Goal: Information Seeking & Learning: Learn about a topic

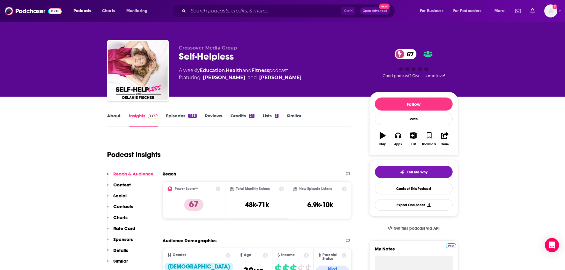
click at [178, 117] on link "Episodes 488" at bounding box center [181, 120] width 30 height 14
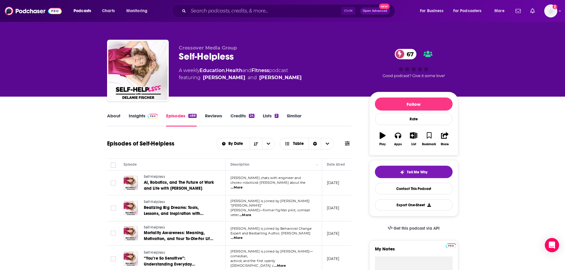
scroll to position [30, 0]
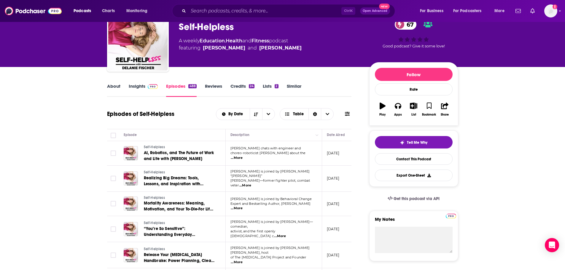
click at [138, 89] on link "Insights" at bounding box center [143, 90] width 29 height 14
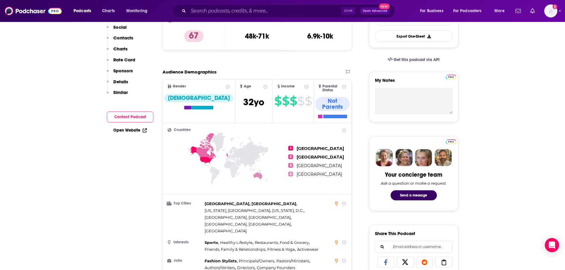
scroll to position [178, 0]
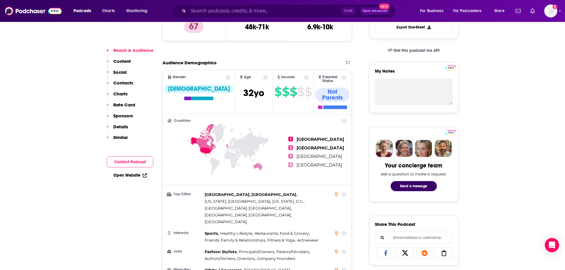
click at [134, 176] on link "Open Website" at bounding box center [130, 175] width 34 height 5
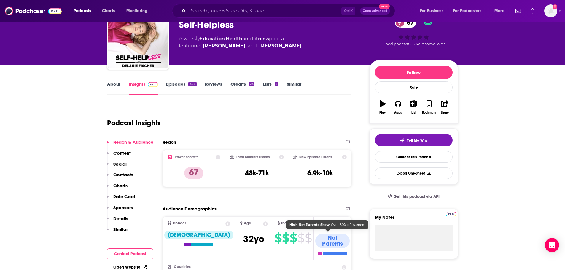
scroll to position [30, 0]
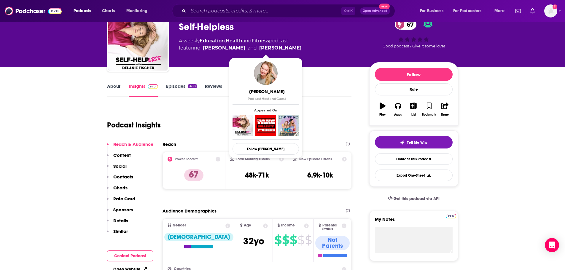
drag, startPoint x: 293, startPoint y: 50, endPoint x: 269, endPoint y: 50, distance: 24.4
click at [269, 50] on span "featuring Kelsey Cook and Delanie Fischer" at bounding box center [240, 48] width 123 height 7
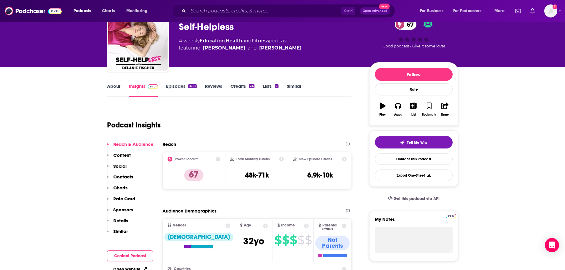
copy link "Fischer"
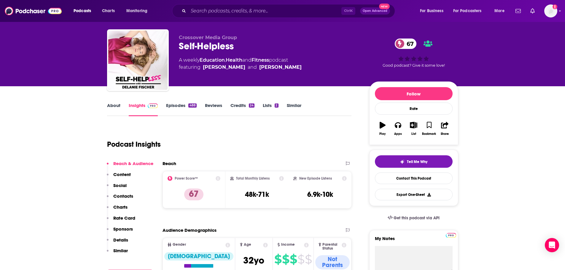
scroll to position [0, 0]
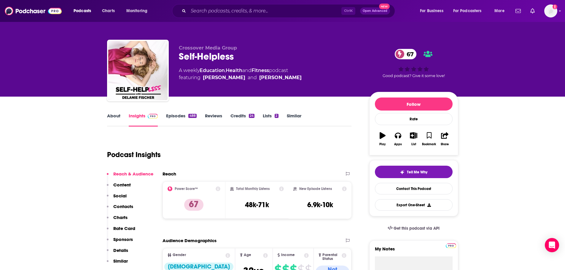
copy link "Fischer"
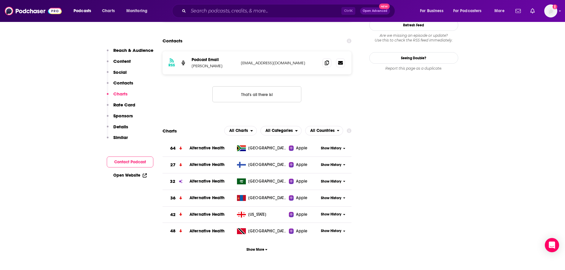
scroll to position [623, 0]
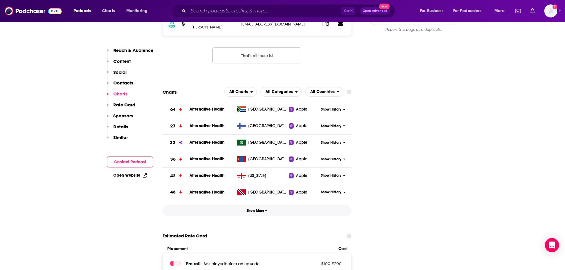
click at [257, 209] on span "Show More" at bounding box center [257, 211] width 21 height 4
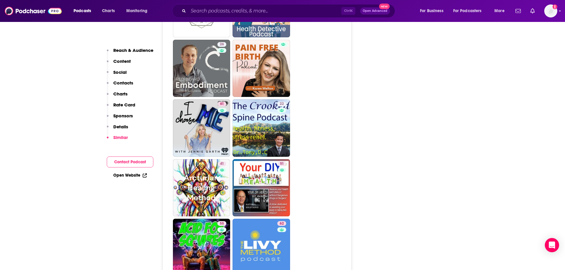
scroll to position [1929, 0]
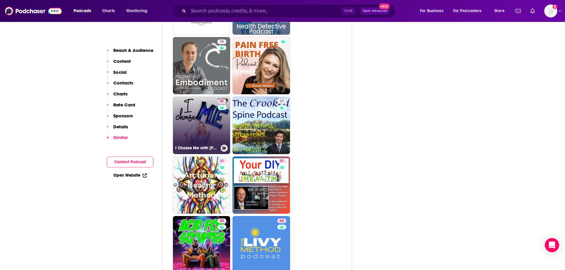
click at [194, 97] on link "61 I Choose Me with Jennie Garth" at bounding box center [202, 126] width 58 height 58
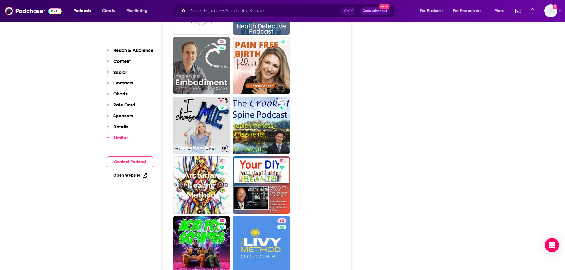
type input "https://www.podchaser.com/podcasts/i-choose-me-with-jennie-garth-5683280"
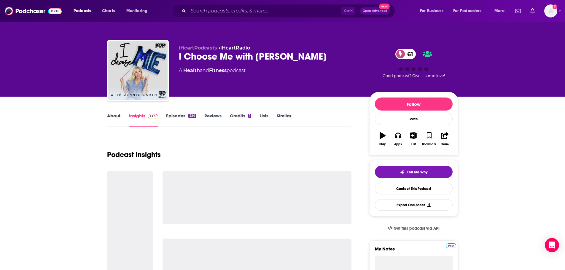
click at [180, 115] on link "Episodes 224" at bounding box center [181, 120] width 30 height 14
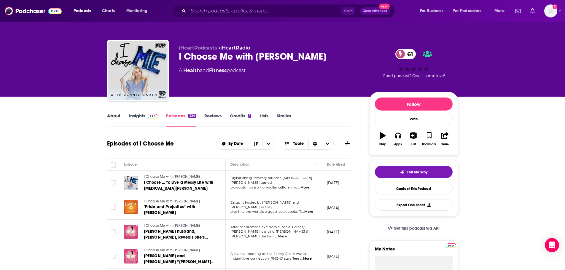
click at [141, 116] on link "Insights" at bounding box center [143, 120] width 29 height 14
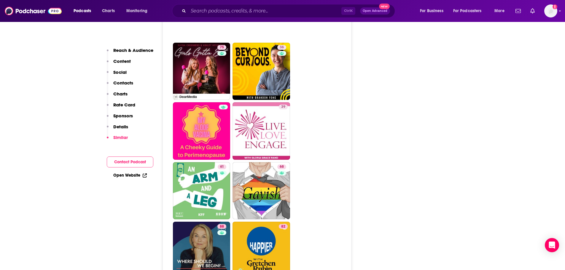
scroll to position [2879, 0]
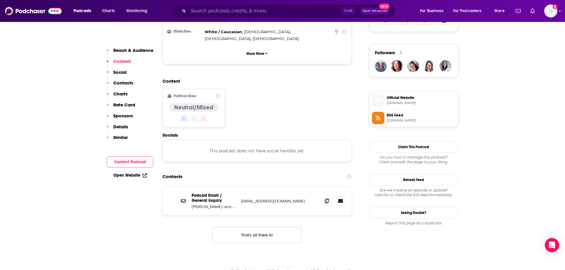
scroll to position [416, 0]
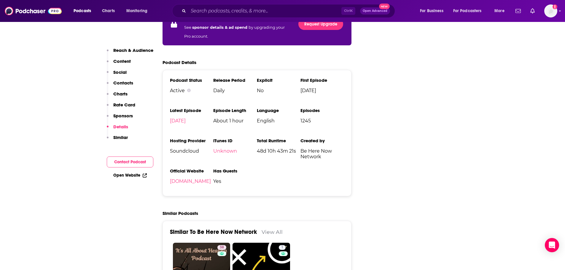
scroll to position [950, 0]
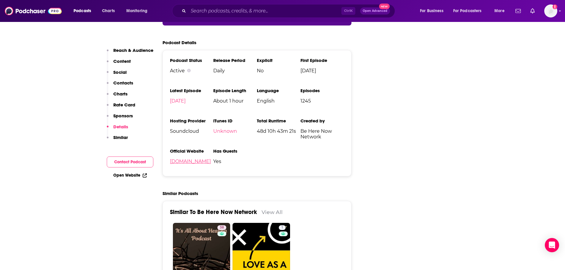
click at [206, 159] on link "beherenownetwork.com" at bounding box center [190, 162] width 41 height 6
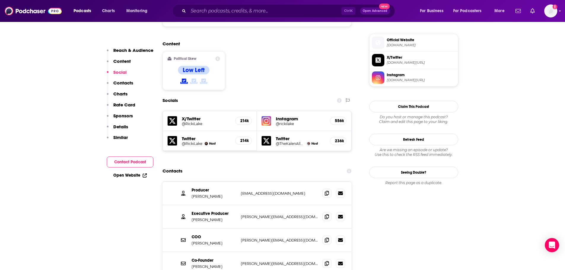
scroll to position [475, 0]
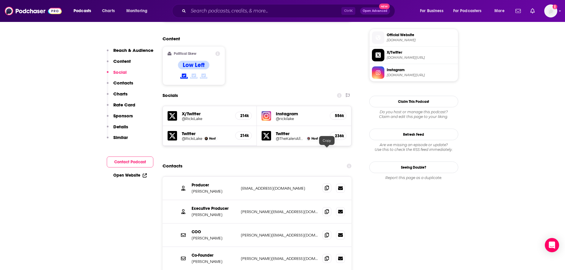
click at [328, 186] on icon at bounding box center [327, 188] width 4 height 5
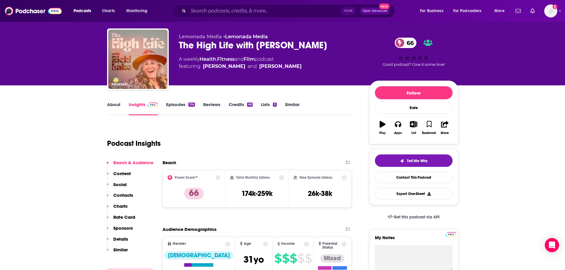
scroll to position [0, 0]
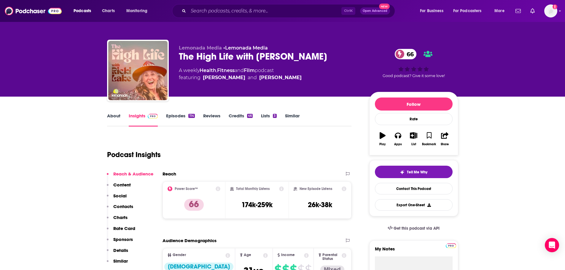
click at [108, 118] on link "About" at bounding box center [113, 120] width 13 height 14
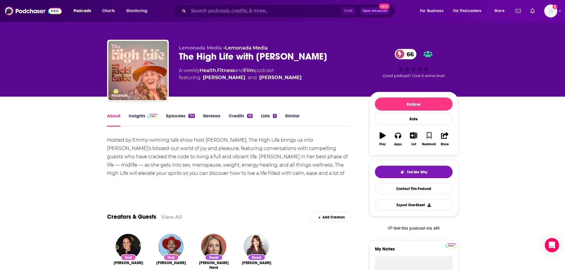
click at [179, 114] on link "Episodes 114" at bounding box center [180, 120] width 28 height 14
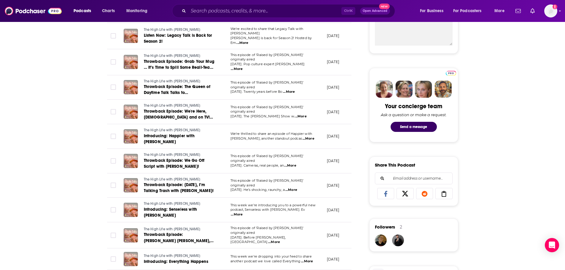
scroll to position [59, 0]
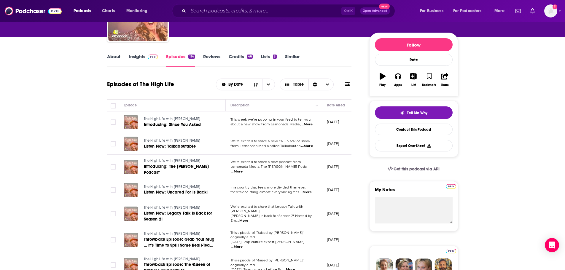
click at [307, 125] on span "...More" at bounding box center [307, 124] width 12 height 5
click at [180, 149] on span "Listen Now: Talkaboutable" at bounding box center [170, 146] width 52 height 5
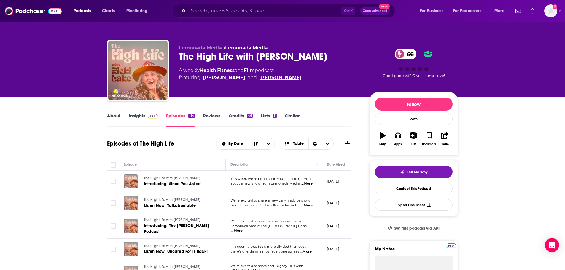
click at [261, 76] on link "Ricki Lake" at bounding box center [280, 77] width 42 height 7
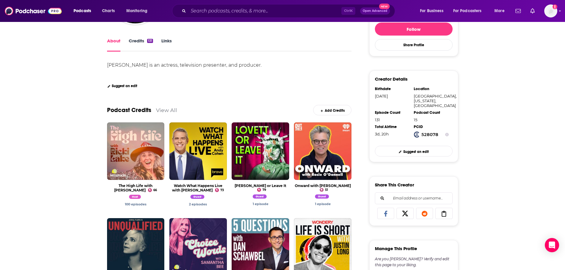
scroll to position [89, 0]
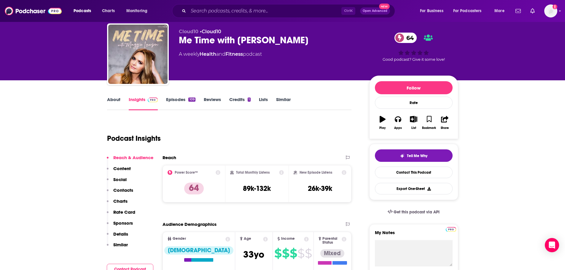
scroll to position [30, 0]
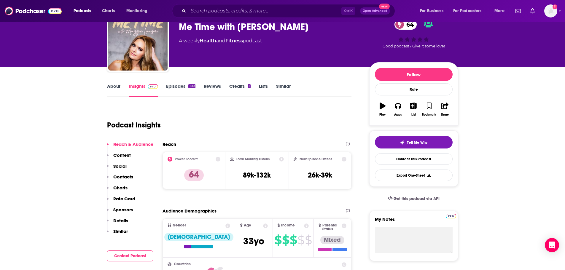
click at [180, 88] on link "Episodes 109" at bounding box center [180, 90] width 29 height 14
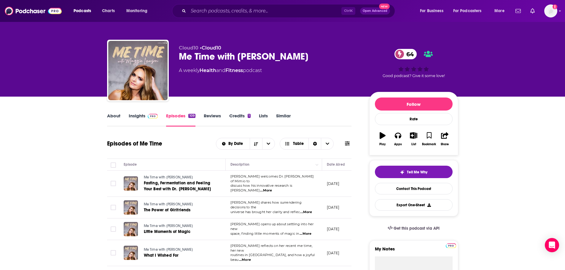
click at [142, 119] on link "Insights" at bounding box center [143, 120] width 29 height 14
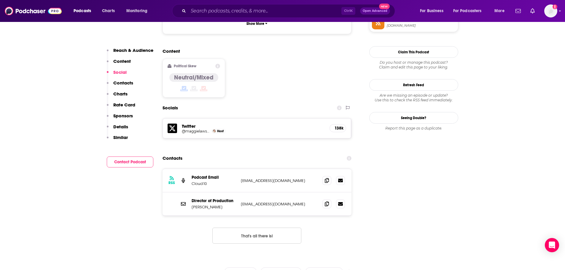
scroll to position [445, 0]
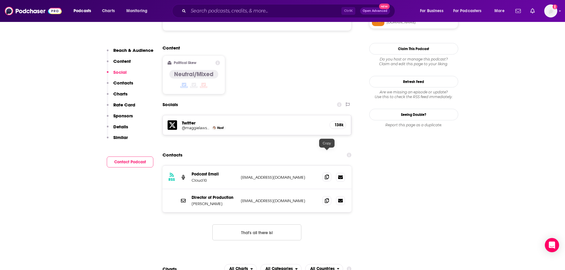
click at [329, 175] on icon at bounding box center [327, 177] width 4 height 5
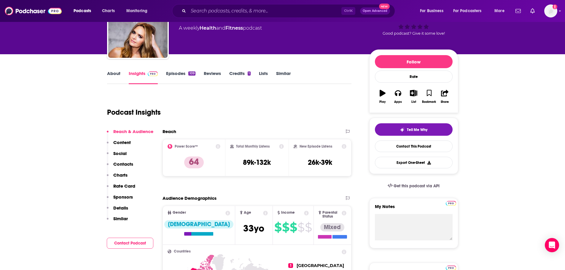
scroll to position [0, 0]
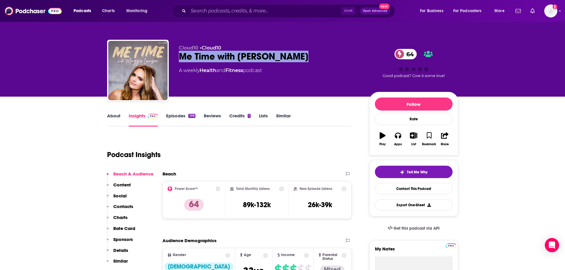
drag, startPoint x: 289, startPoint y: 62, endPoint x: 175, endPoint y: 56, distance: 113.3
click at [175, 56] on div "Cloud10 • Cloud10 Me Time with Maggie Lawson 64 A weekly Health and Fitness pod…" at bounding box center [282, 72] width 351 height 64
copy h2 "Me Time with Maggie Lawson"
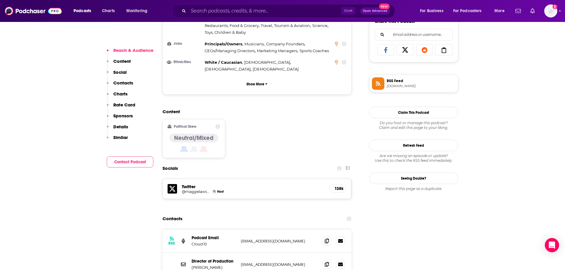
scroll to position [475, 0]
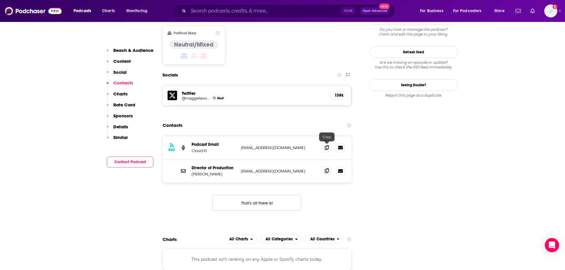
click at [324, 167] on span at bounding box center [327, 171] width 9 height 9
click at [121, 138] on p "Similar" at bounding box center [120, 138] width 15 height 6
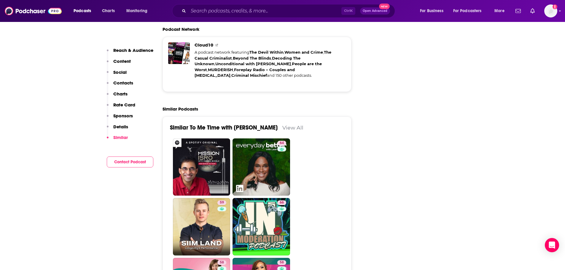
scroll to position [1188, 0]
drag, startPoint x: 267, startPoint y: 145, endPoint x: 410, endPoint y: 130, distance: 143.3
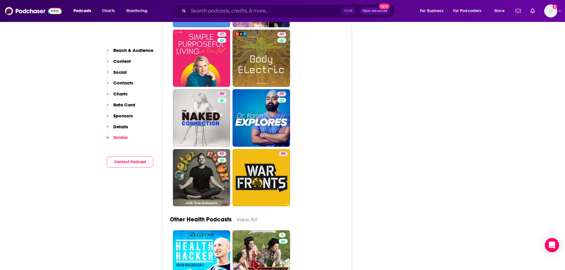
scroll to position [1841, 0]
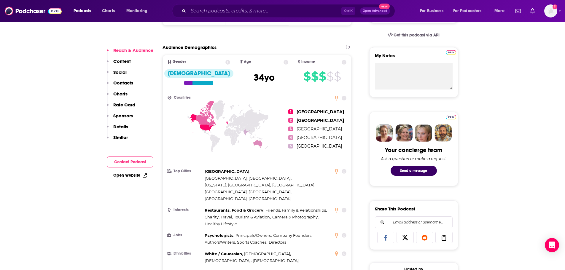
scroll to position [267, 0]
